Goal: Task Accomplishment & Management: Complete application form

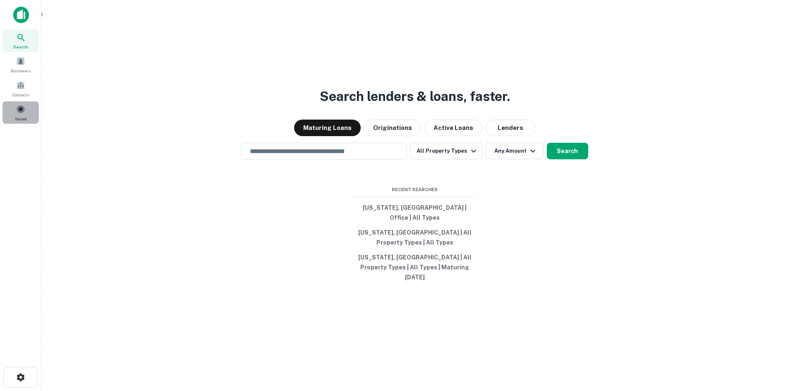
click at [20, 112] on span at bounding box center [20, 109] width 9 height 9
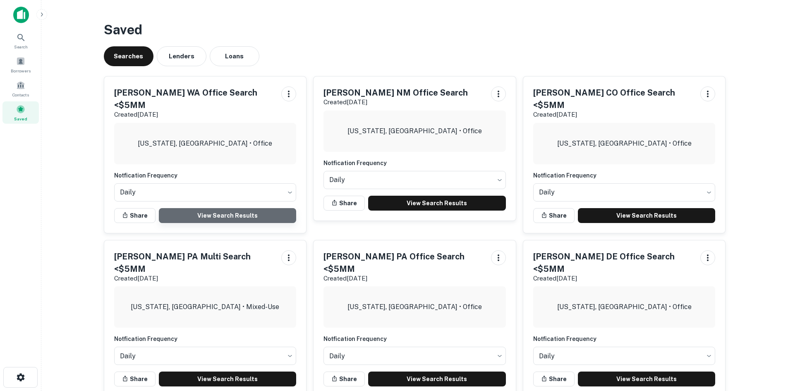
click at [211, 208] on link "View Search Results" at bounding box center [228, 215] width 138 height 15
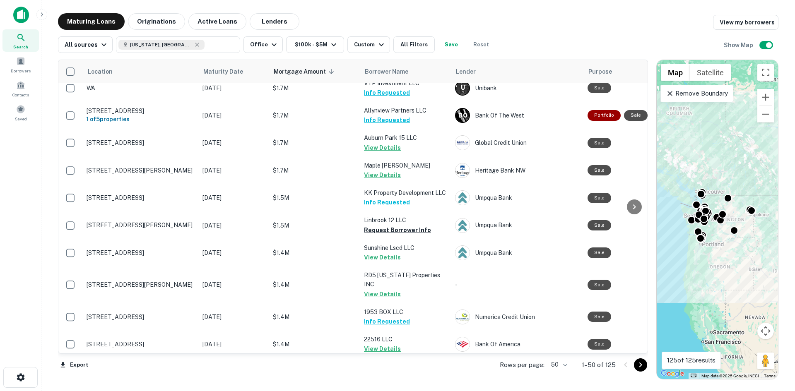
scroll to position [1159, 0]
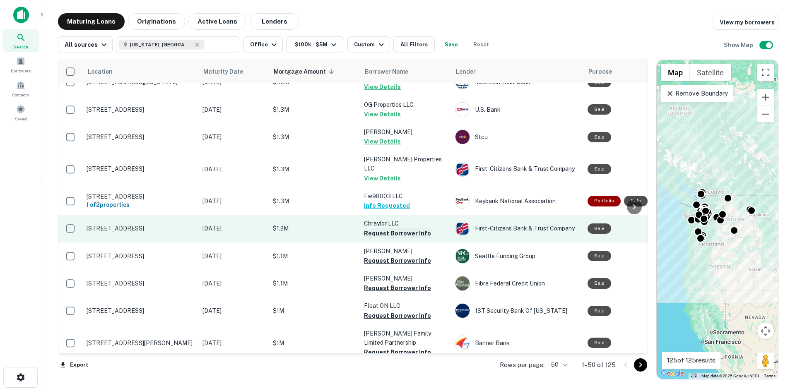
click at [392, 228] on button "Request Borrower Info" at bounding box center [397, 233] width 67 height 10
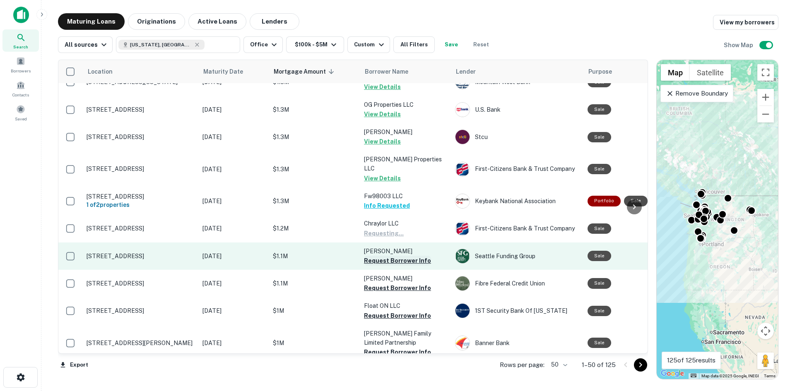
click at [394, 256] on button "Request Borrower Info" at bounding box center [397, 261] width 67 height 10
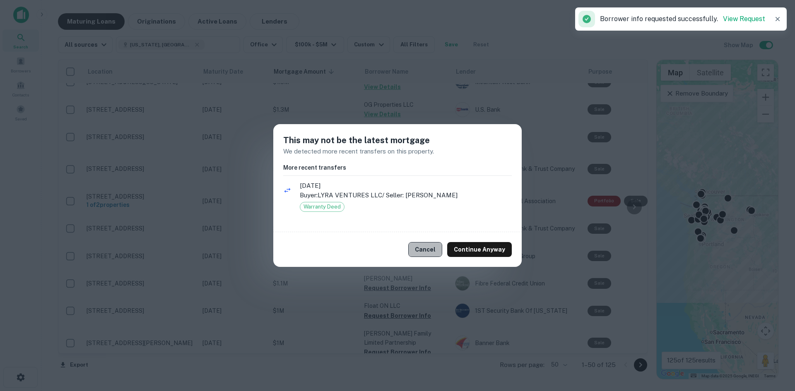
click at [431, 253] on button "Cancel" at bounding box center [425, 249] width 34 height 15
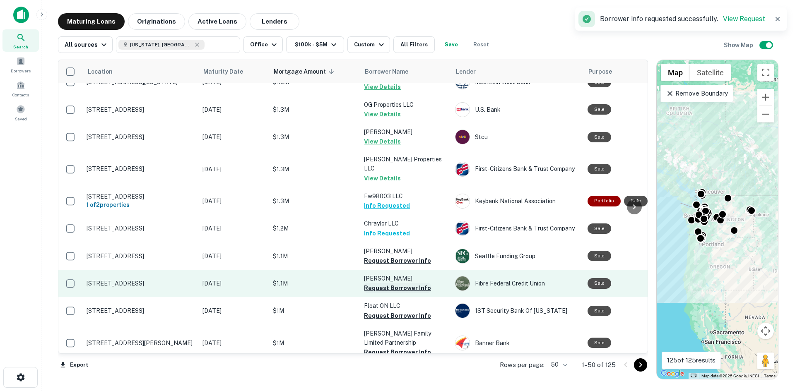
click at [391, 283] on button "Request Borrower Info" at bounding box center [397, 288] width 67 height 10
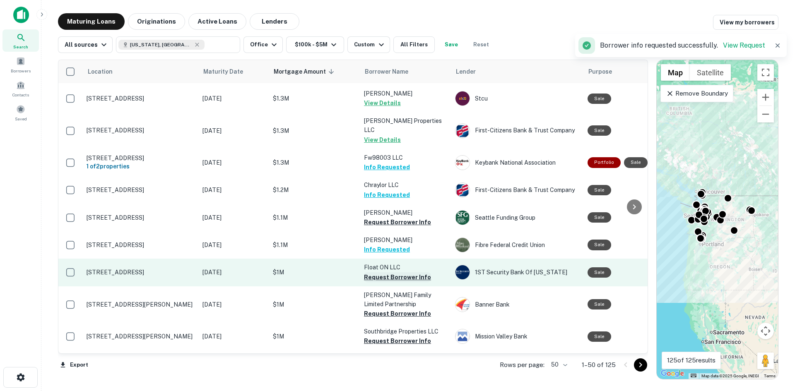
click at [386, 272] on button "Request Borrower Info" at bounding box center [397, 277] width 67 height 10
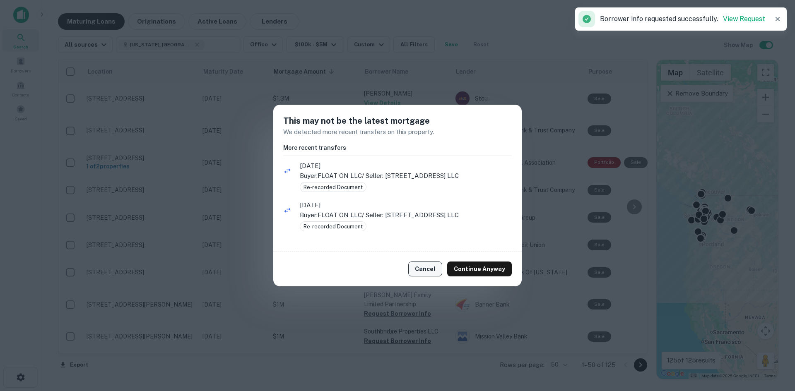
click at [431, 265] on button "Cancel" at bounding box center [425, 269] width 34 height 15
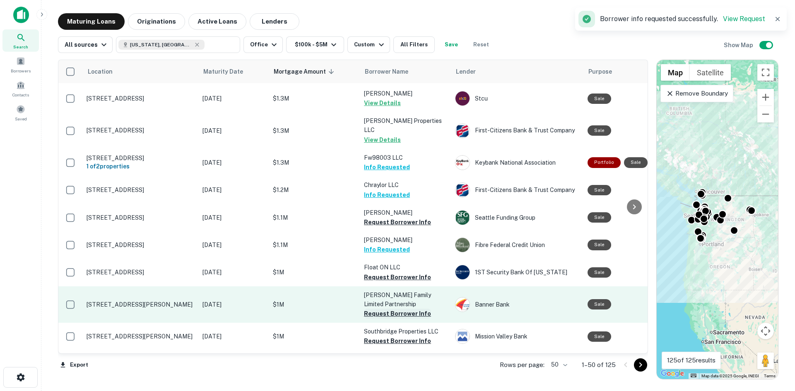
click at [393, 309] on button "Request Borrower Info" at bounding box center [397, 314] width 67 height 10
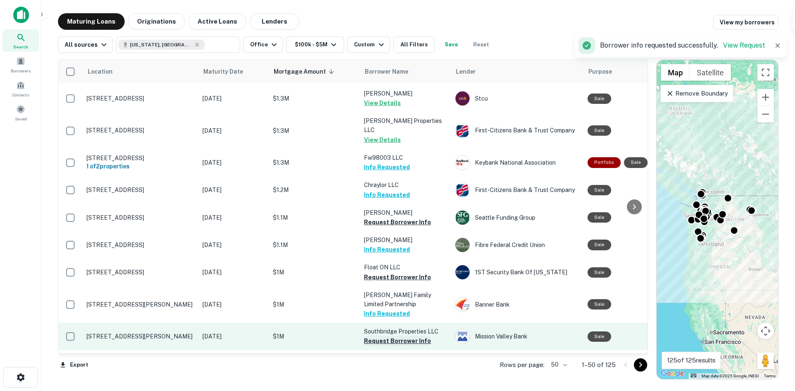
click at [378, 336] on button "Request Borrower Info" at bounding box center [397, 341] width 67 height 10
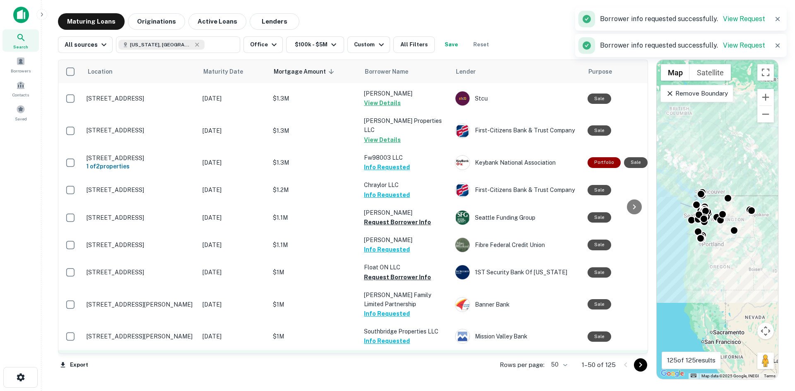
click at [392, 364] on button "Request Borrower Info" at bounding box center [397, 369] width 67 height 10
click at [637, 365] on icon "Go to next page" at bounding box center [640, 365] width 10 height 10
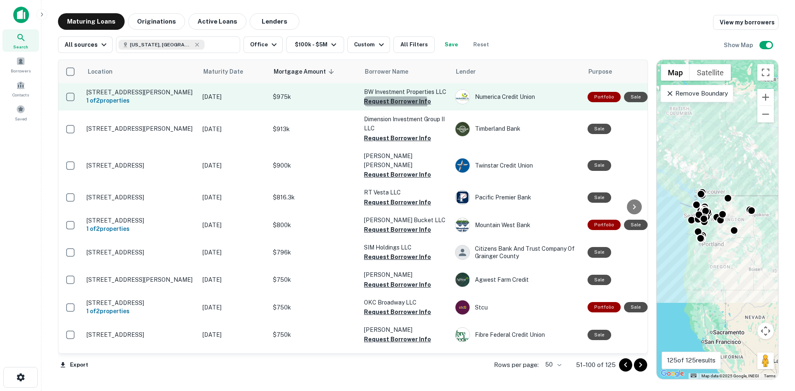
click at [394, 103] on button "Request Borrower Info" at bounding box center [397, 101] width 67 height 10
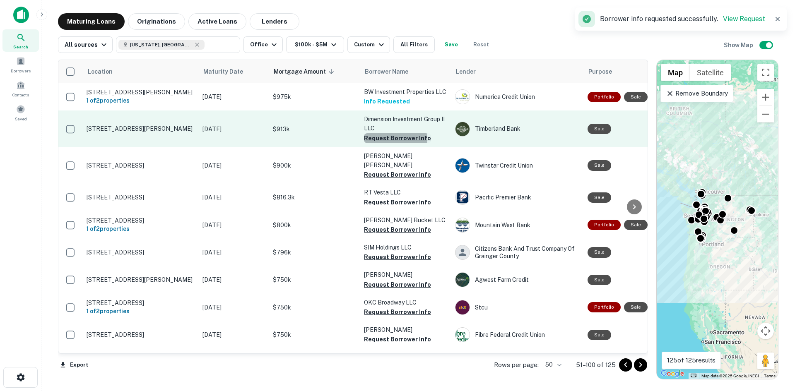
click at [394, 140] on button "Request Borrower Info" at bounding box center [397, 138] width 67 height 10
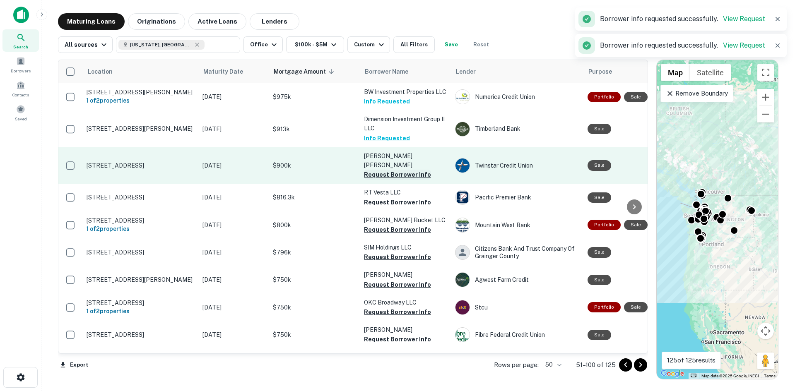
click at [393, 170] on button "Request Borrower Info" at bounding box center [397, 175] width 67 height 10
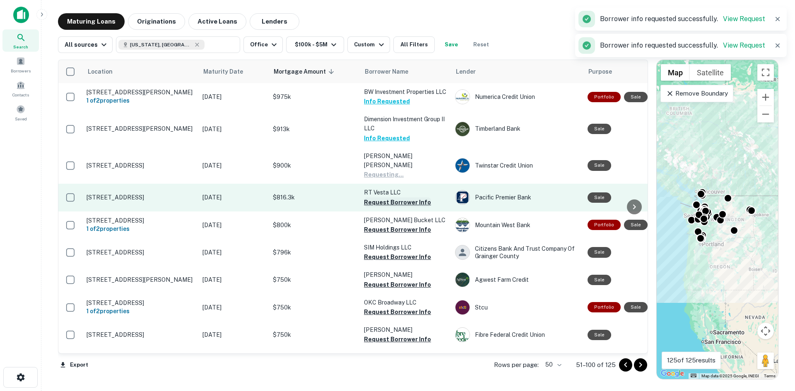
click at [394, 197] on button "Request Borrower Info" at bounding box center [397, 202] width 67 height 10
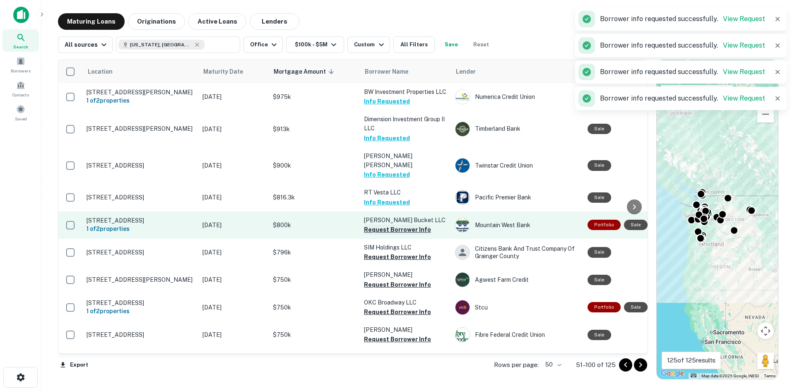
click at [394, 225] on button "Request Borrower Info" at bounding box center [397, 230] width 67 height 10
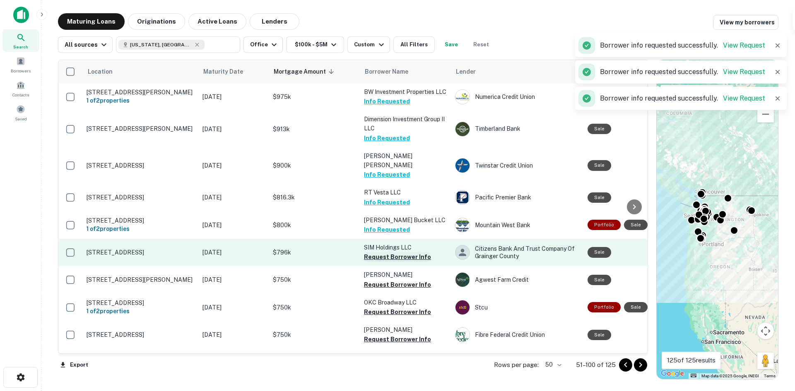
click at [393, 252] on button "Request Borrower Info" at bounding box center [397, 257] width 67 height 10
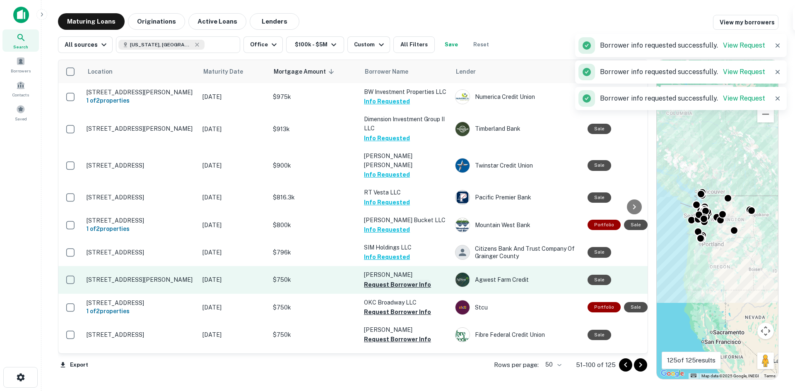
click at [389, 280] on button "Request Borrower Info" at bounding box center [397, 285] width 67 height 10
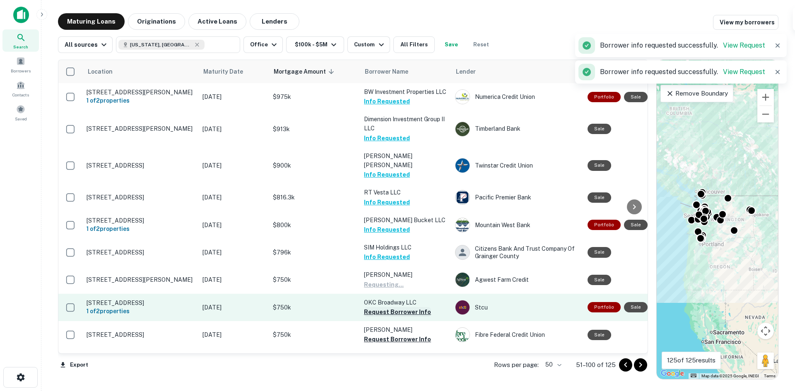
click at [388, 307] on button "Request Borrower Info" at bounding box center [397, 312] width 67 height 10
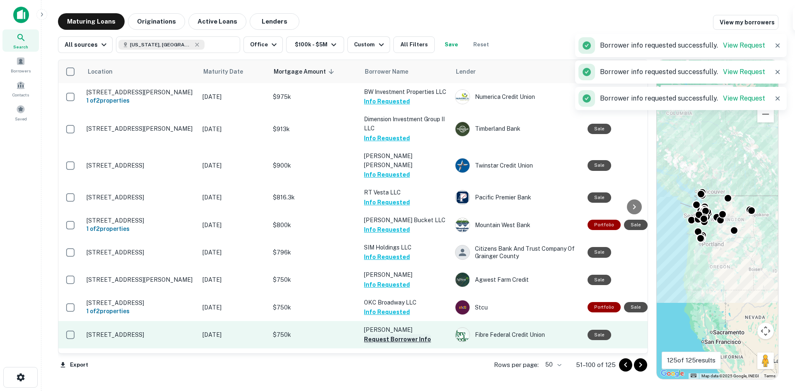
click at [391, 335] on button "Request Borrower Info" at bounding box center [397, 339] width 67 height 10
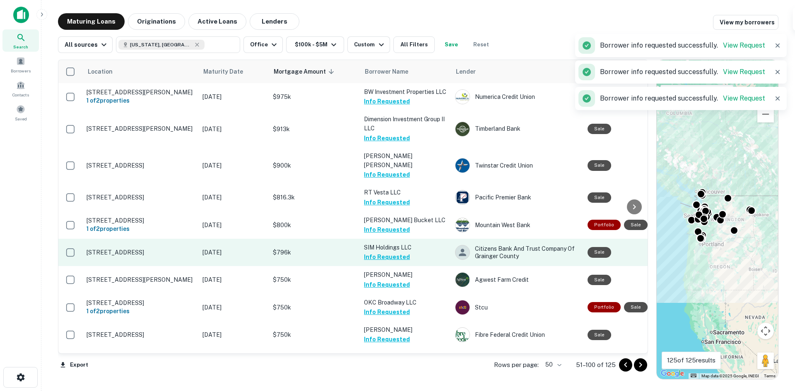
scroll to position [166, 0]
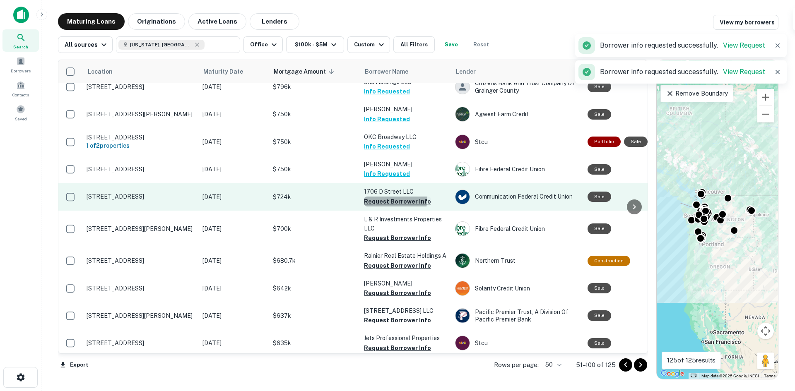
click at [381, 197] on button "Request Borrower Info" at bounding box center [397, 202] width 67 height 10
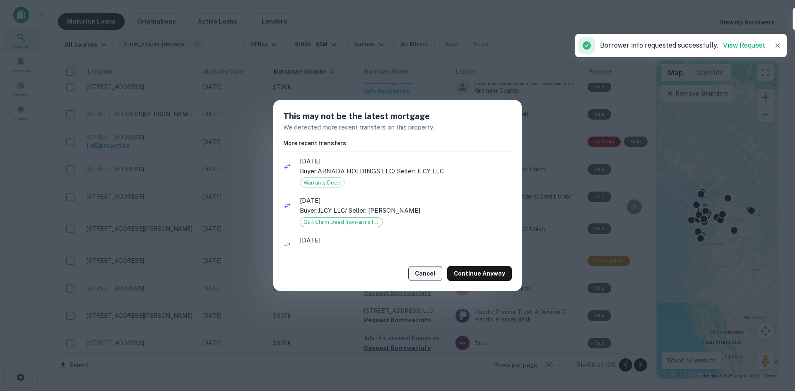
click at [438, 279] on button "Cancel" at bounding box center [425, 273] width 34 height 15
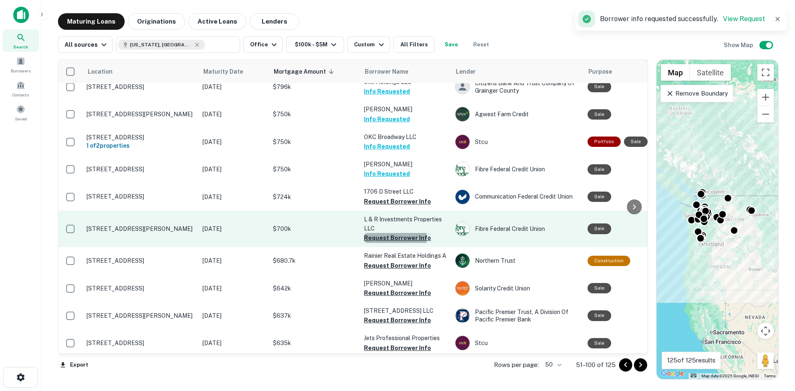
click at [394, 233] on button "Request Borrower Info" at bounding box center [397, 238] width 67 height 10
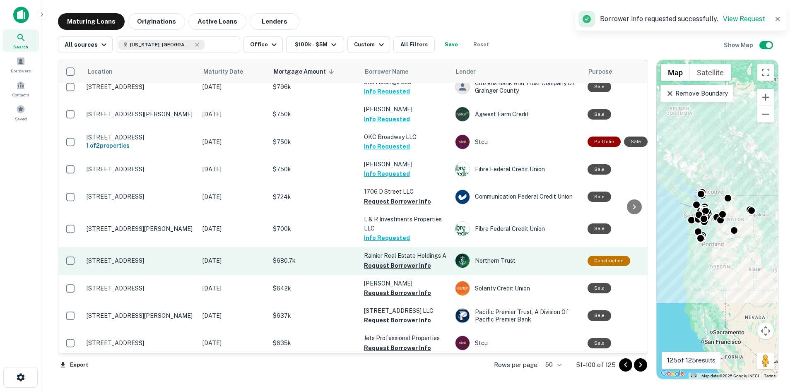
click at [401, 262] on button "Request Borrower Info" at bounding box center [397, 266] width 67 height 10
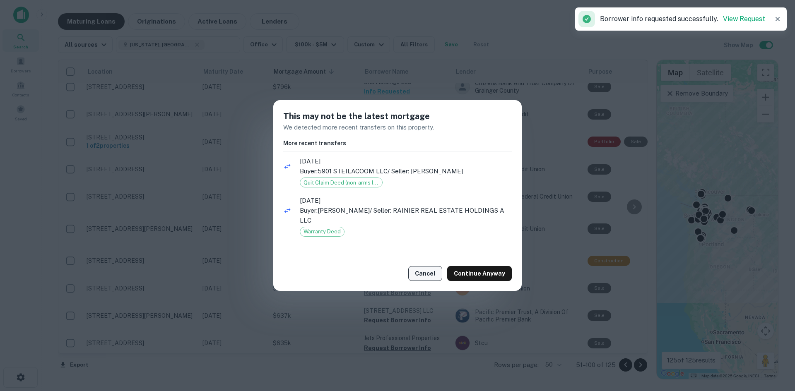
click at [434, 274] on button "Cancel" at bounding box center [425, 273] width 34 height 15
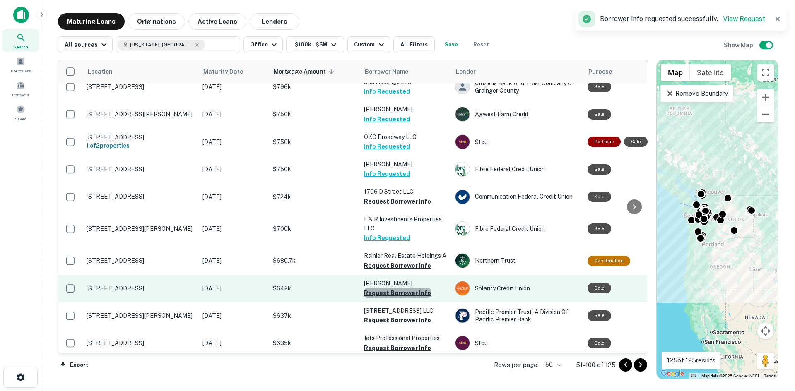
click at [397, 288] on button "Request Borrower Info" at bounding box center [397, 293] width 67 height 10
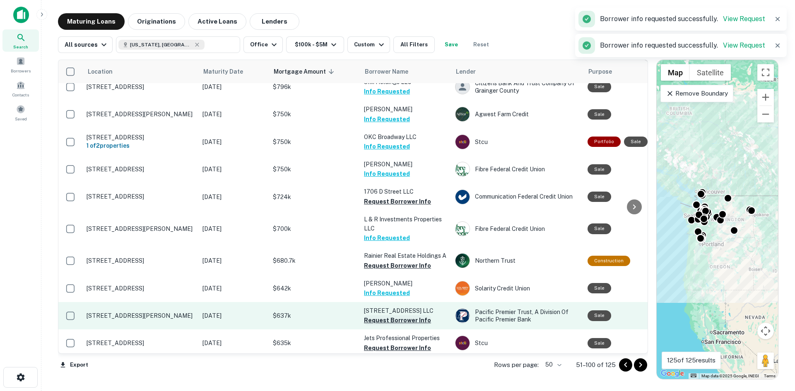
click at [396, 318] on button "Request Borrower Info" at bounding box center [397, 320] width 67 height 10
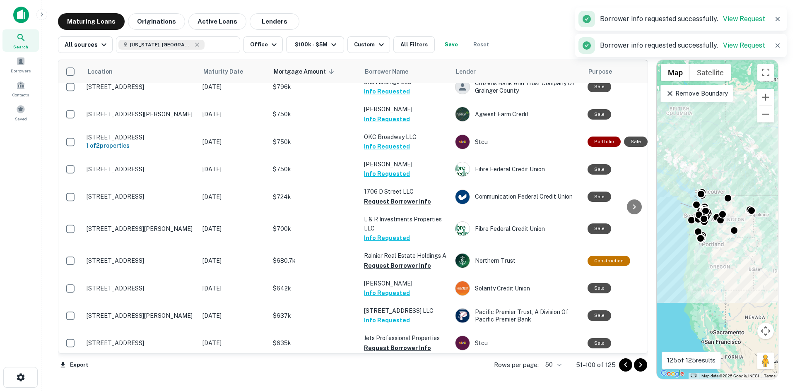
scroll to position [331, 0]
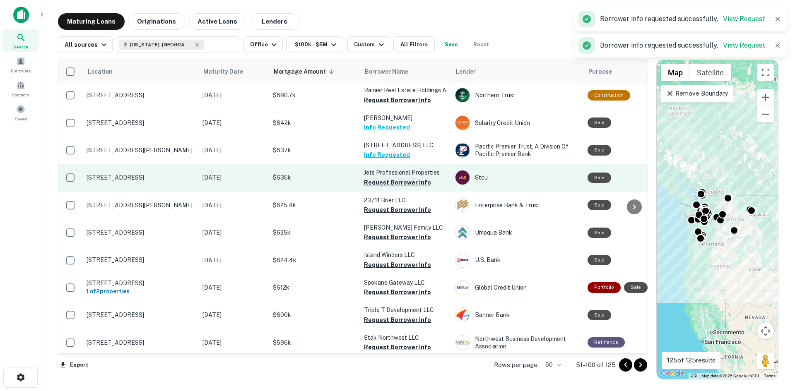
click at [385, 179] on button "Request Borrower Info" at bounding box center [397, 183] width 67 height 10
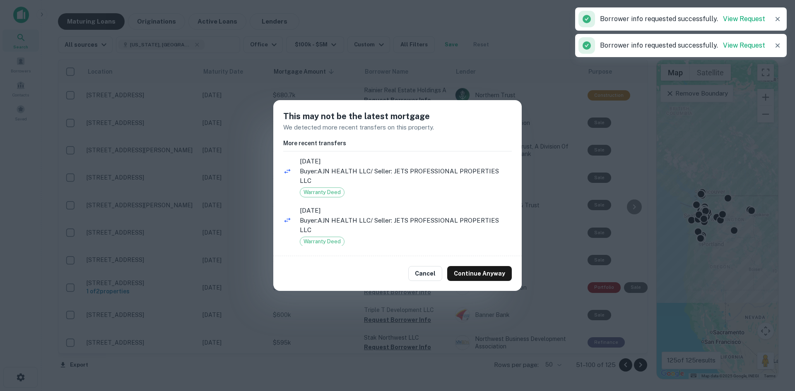
click at [438, 267] on button "Cancel" at bounding box center [425, 273] width 34 height 15
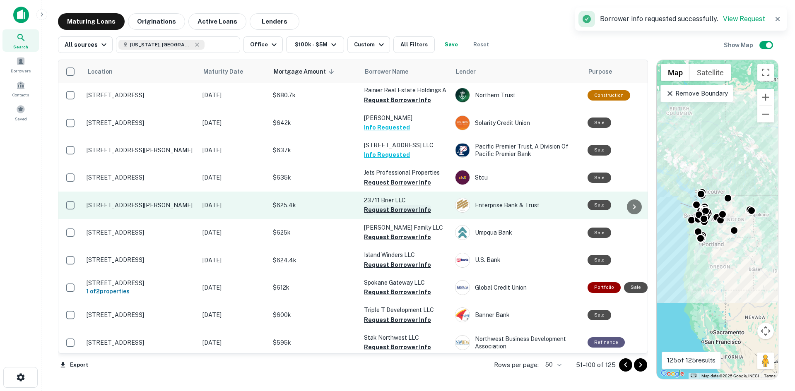
click at [394, 205] on button "Request Borrower Info" at bounding box center [397, 210] width 67 height 10
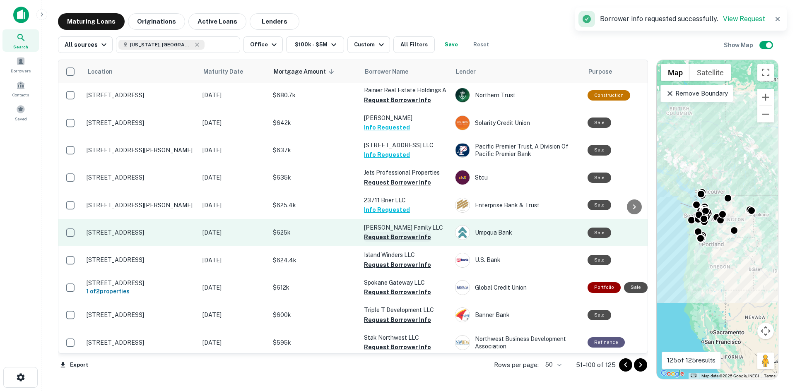
click at [395, 232] on button "Request Borrower Info" at bounding box center [397, 237] width 67 height 10
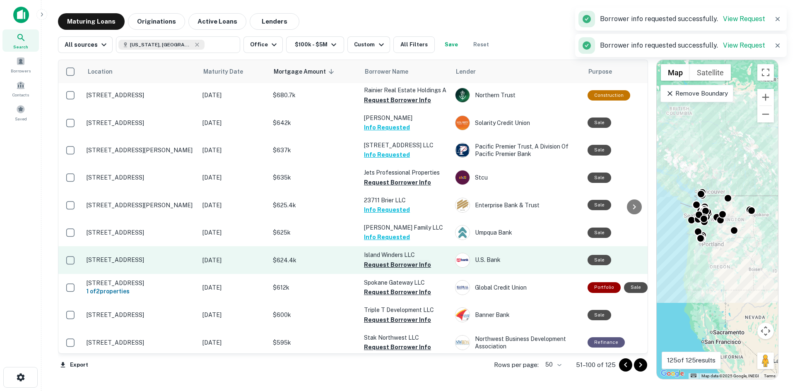
click at [396, 260] on button "Request Borrower Info" at bounding box center [397, 265] width 67 height 10
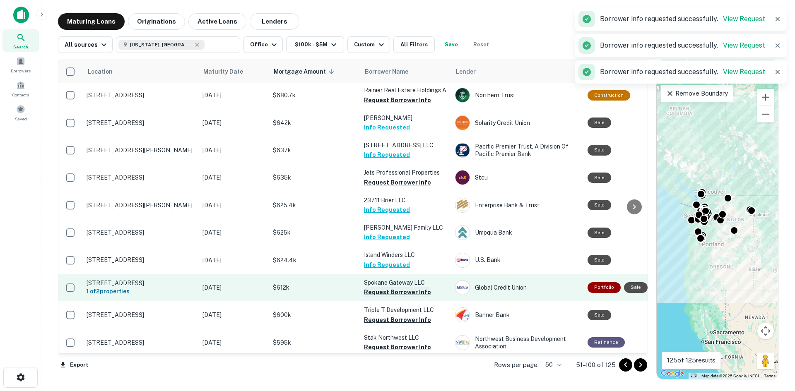
click at [401, 288] on button "Request Borrower Info" at bounding box center [397, 292] width 67 height 10
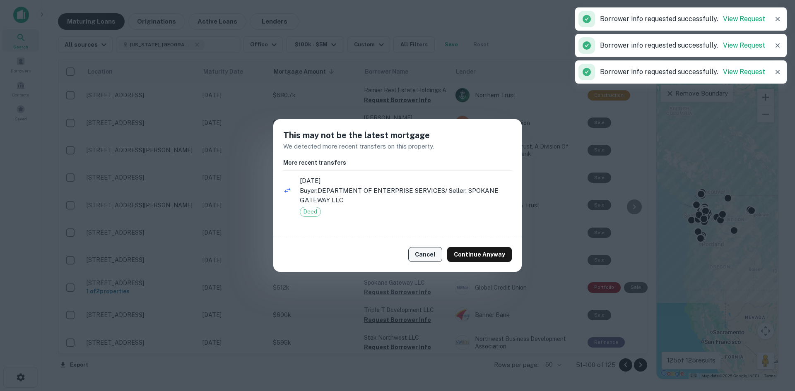
click at [421, 258] on button "Cancel" at bounding box center [425, 254] width 34 height 15
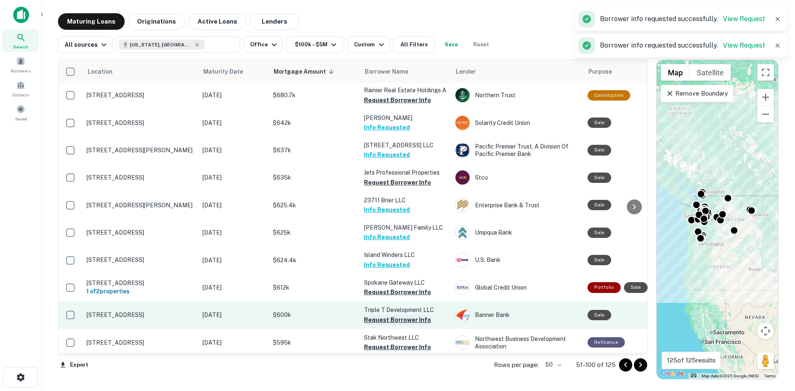
click at [394, 316] on button "Request Borrower Info" at bounding box center [397, 320] width 67 height 10
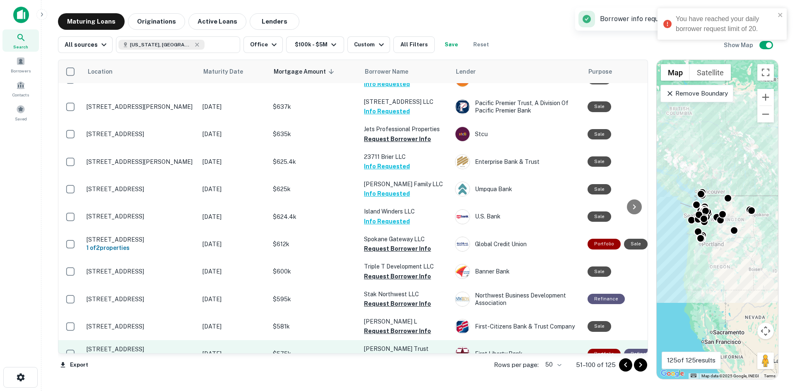
scroll to position [455, 0]
